Goal: Task Accomplishment & Management: Complete application form

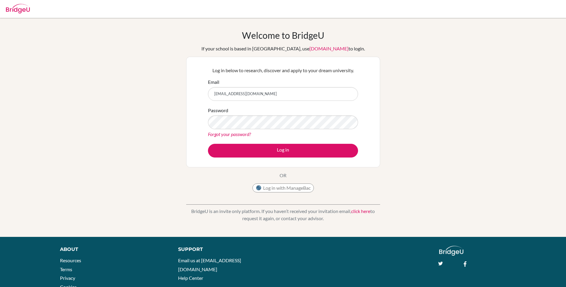
type input "cnslr2@jks.edu.sa"
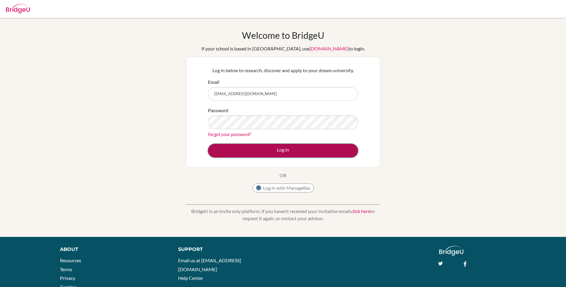
click at [281, 149] on button "Log in" at bounding box center [283, 151] width 150 height 14
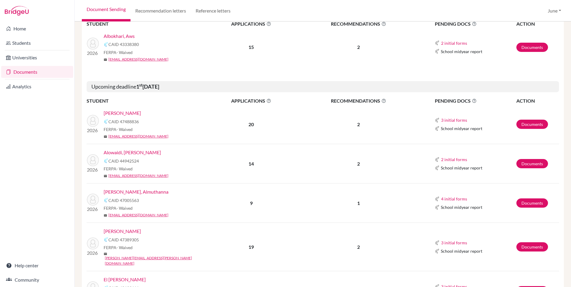
scroll to position [135, 0]
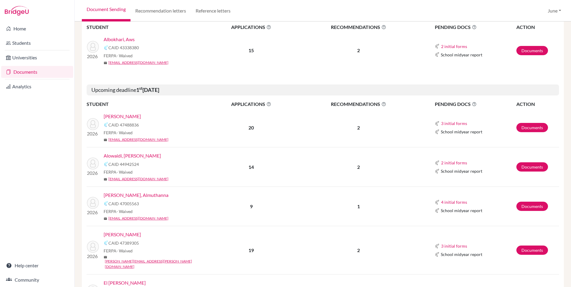
click at [125, 156] on link "Alowaidi, [PERSON_NAME]" at bounding box center [132, 155] width 57 height 7
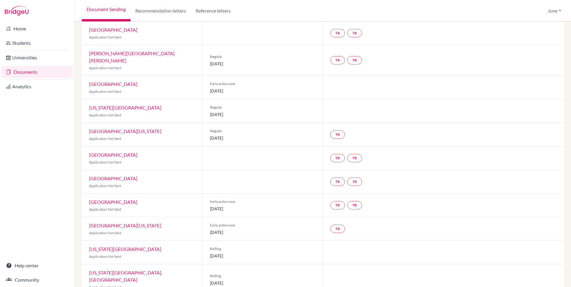
scroll to position [150, 0]
click at [24, 73] on link "Documents" at bounding box center [37, 72] width 72 height 12
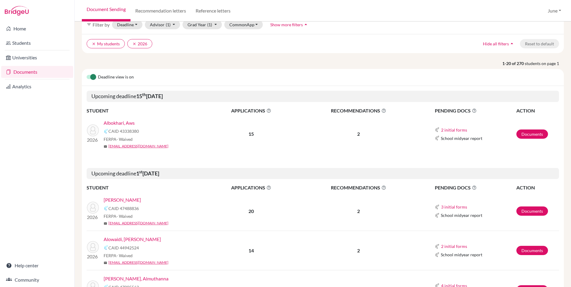
scroll to position [26, 0]
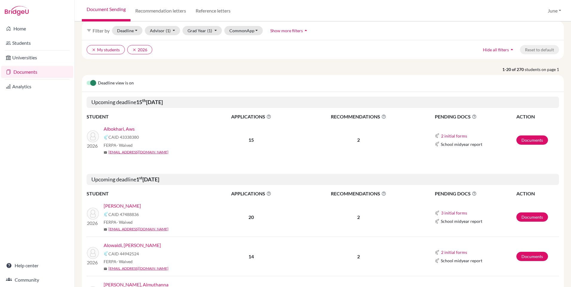
click at [122, 130] on link "Albokhari, Aws" at bounding box center [119, 128] width 31 height 7
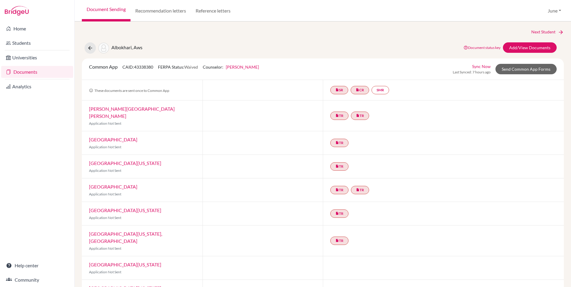
click at [25, 72] on link "Documents" at bounding box center [37, 72] width 72 height 12
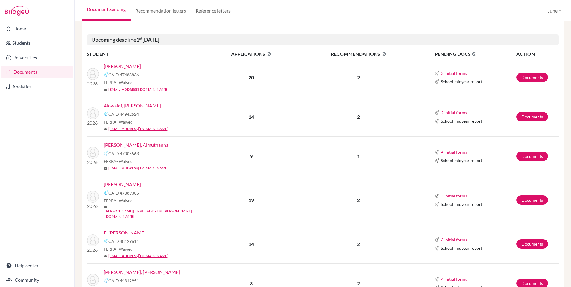
scroll to position [179, 0]
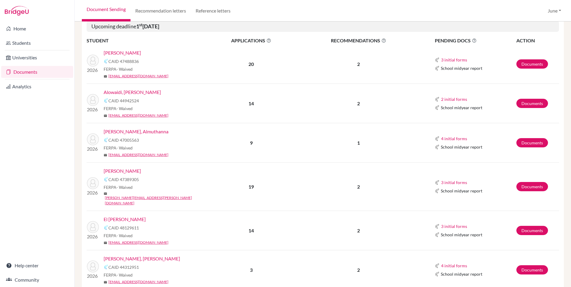
click at [134, 172] on link "[PERSON_NAME]" at bounding box center [122, 170] width 37 height 7
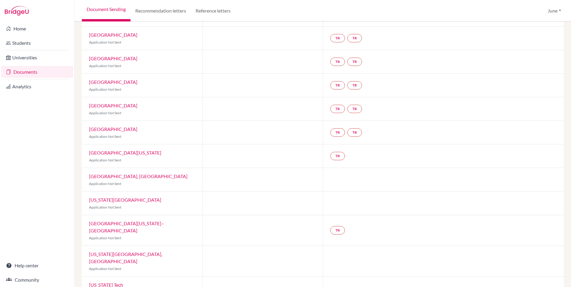
scroll to position [268, 0]
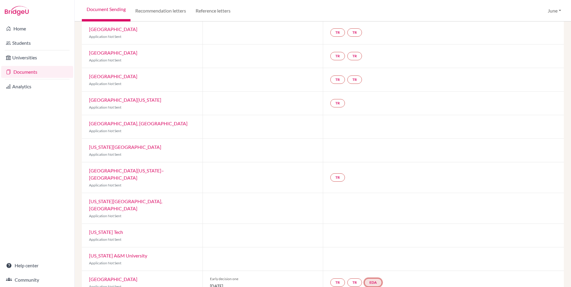
click at [374, 278] on link "EDA" at bounding box center [373, 282] width 18 height 8
click at [373, 262] on link "Early decision agreement" at bounding box center [374, 264] width 47 height 5
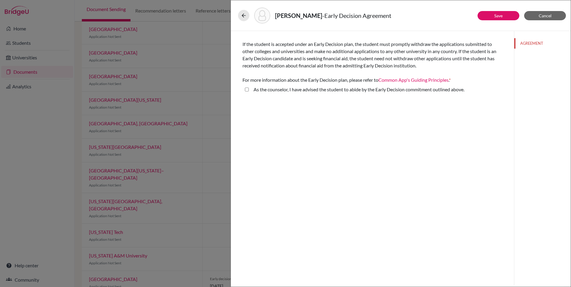
click at [246, 89] on above\ "As the counselor, I have advised the student to abide by the Early Decision com…" at bounding box center [247, 89] width 4 height 7
checkbox above\ "true"
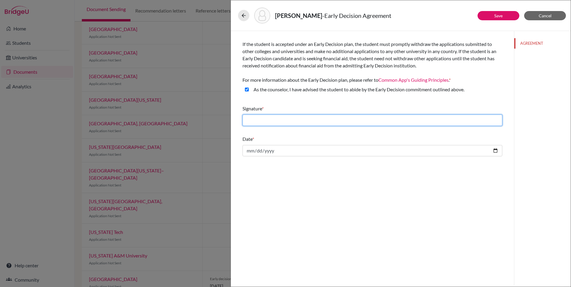
click at [294, 118] on input "text" at bounding box center [372, 120] width 260 height 11
type input "[PERSON_NAME]"
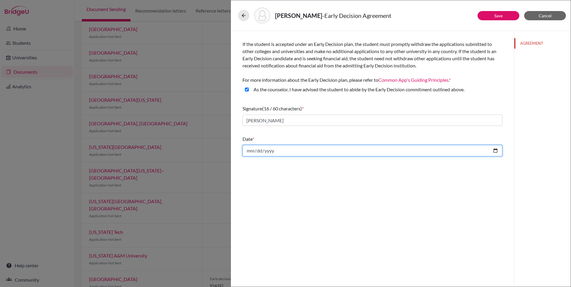
click at [249, 150] on input "date" at bounding box center [372, 150] width 260 height 11
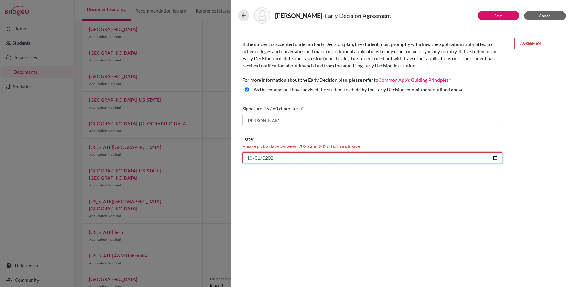
type input "2025-10-01"
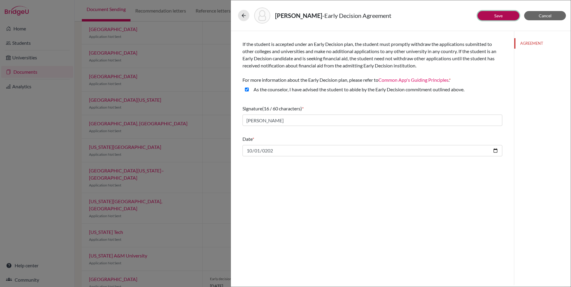
click at [502, 16] on link "Save" at bounding box center [498, 15] width 8 height 5
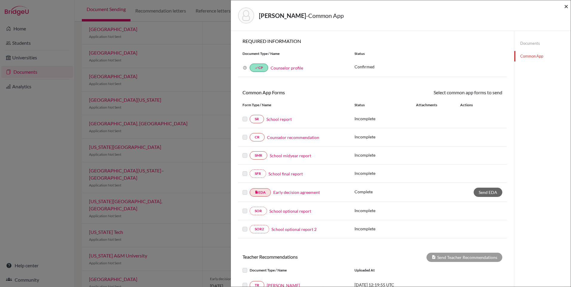
click at [566, 7] on span "×" at bounding box center [566, 6] width 4 height 9
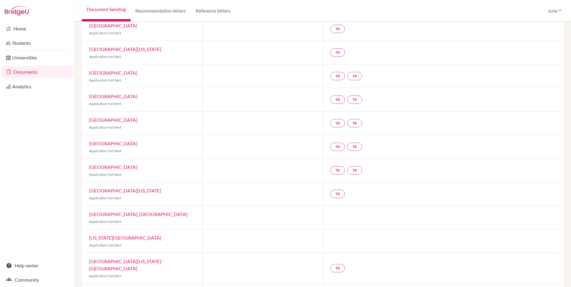
scroll to position [268, 0]
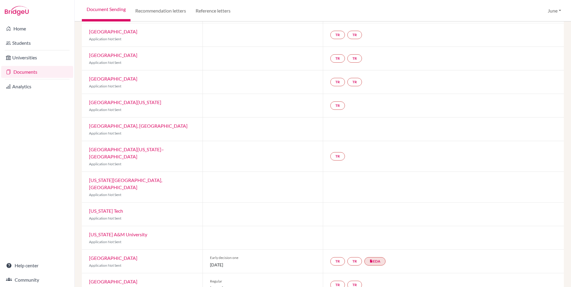
scroll to position [268, 0]
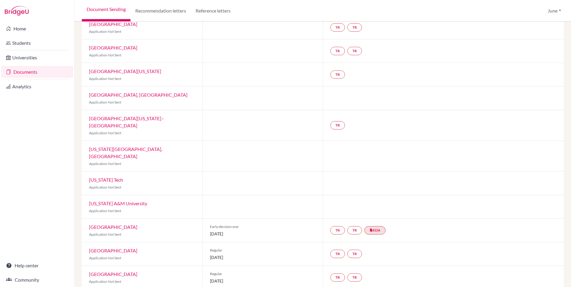
scroll to position [268, 0]
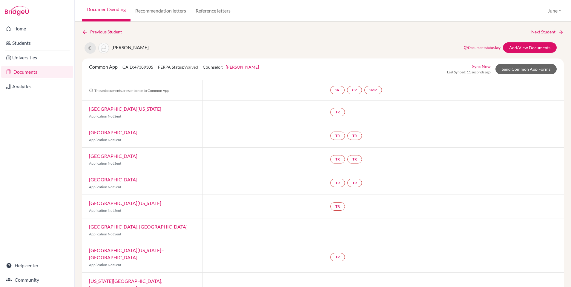
click at [22, 73] on link "Documents" at bounding box center [37, 72] width 72 height 12
